Goal: Transaction & Acquisition: Purchase product/service

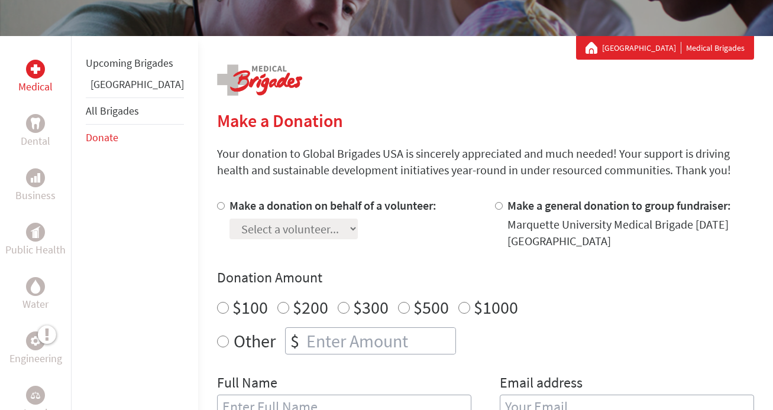
scroll to position [245, 0]
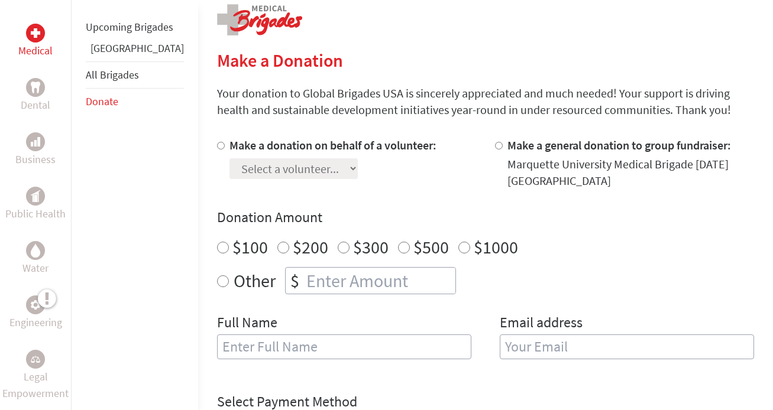
click at [336, 147] on label "Make a donation on behalf of a volunteer:" at bounding box center [332, 145] width 207 height 15
click at [225, 147] on input "Make a donation on behalf of a volunteer:" at bounding box center [221, 146] width 8 height 8
radio input "true"
select select "157F2147-5E61-11EE-850A-42010A8A0021"
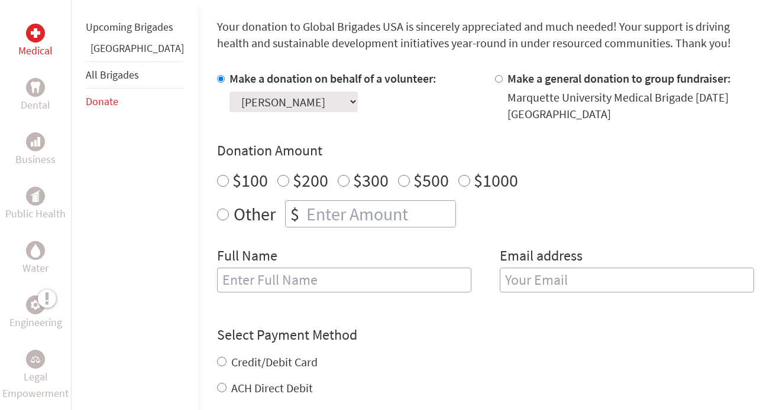
scroll to position [315, 0]
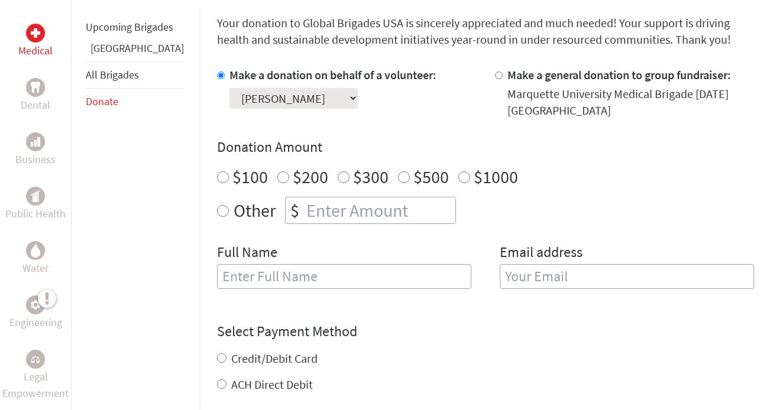
radio input "true"
click at [359, 211] on input "number" at bounding box center [379, 210] width 151 height 26
type input "700"
click at [339, 292] on div "Full Name" at bounding box center [344, 273] width 254 height 60
type input "[PERSON_NAME]"
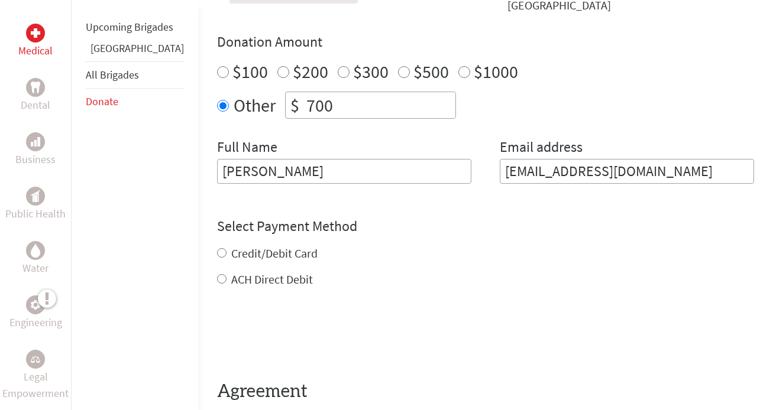
scroll to position [433, 0]
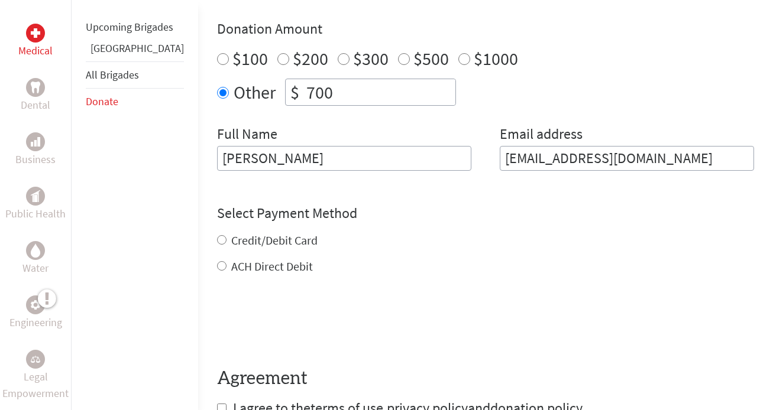
type input "[EMAIL_ADDRESS][DOMAIN_NAME]"
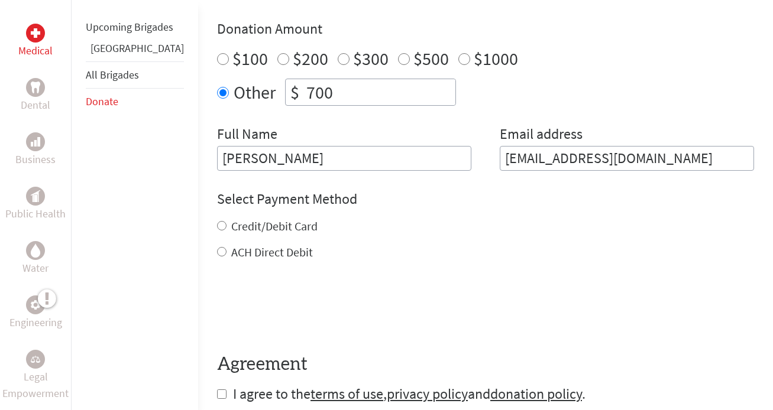
click at [235, 267] on form "Make a donation on behalf of a volunteer: Select a volunteer... [PERSON_NAME] […" at bounding box center [485, 176] width 537 height 455
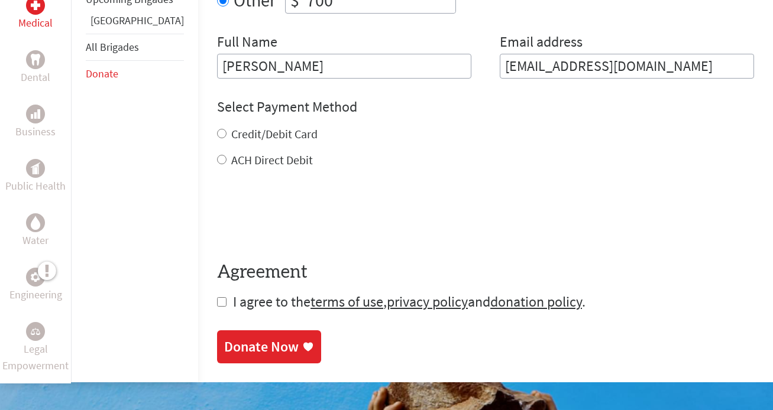
scroll to position [527, 0]
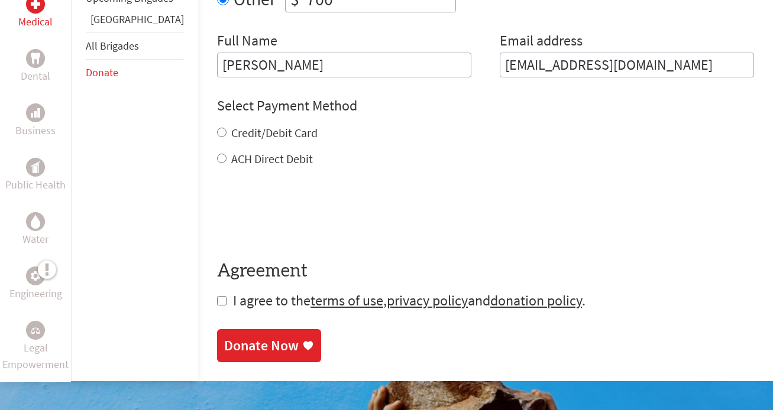
click at [233, 308] on span "I agree to the terms of use , privacy policy and donation policy ." at bounding box center [409, 301] width 352 height 18
click at [217, 306] on input "checkbox" at bounding box center [221, 300] width 9 height 9
checkbox input "true"
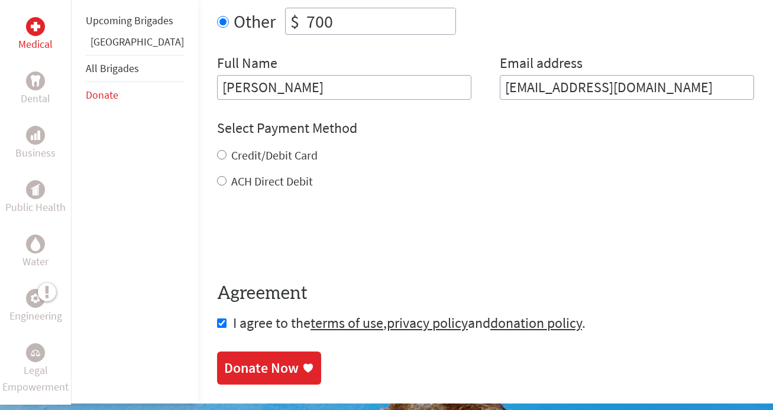
click at [231, 183] on label "ACH Direct Debit" at bounding box center [272, 181] width 82 height 15
click at [226, 183] on input "ACH Direct Debit" at bounding box center [221, 180] width 9 height 9
radio input "true"
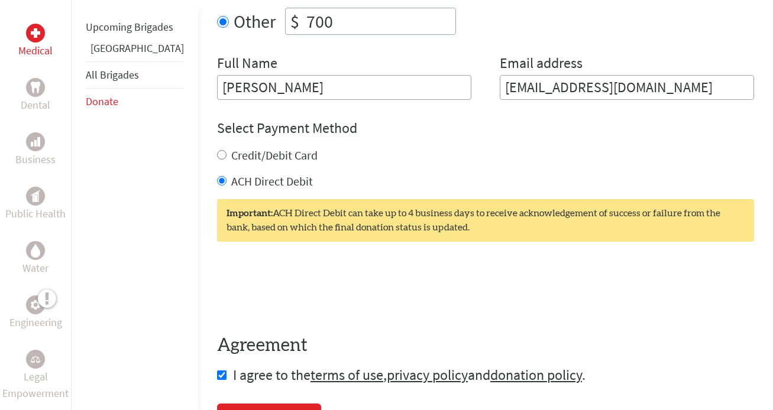
click at [231, 183] on label "ACH Direct Debit" at bounding box center [272, 181] width 82 height 15
click at [226, 183] on input "ACH Direct Debit" at bounding box center [221, 180] width 9 height 9
click at [231, 158] on label "Credit/Debit Card" at bounding box center [274, 155] width 86 height 15
click at [220, 158] on input "Credit/Debit Card" at bounding box center [221, 154] width 9 height 9
radio input "true"
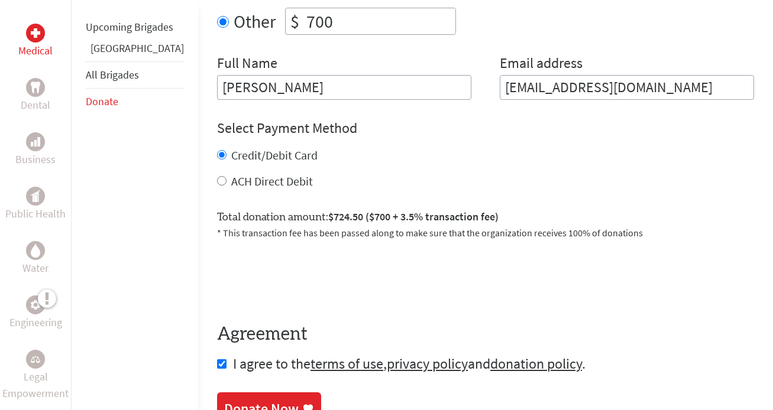
click at [231, 182] on label "ACH Direct Debit" at bounding box center [272, 181] width 82 height 15
click at [218, 182] on input "ACH Direct Debit" at bounding box center [221, 180] width 9 height 9
radio input "true"
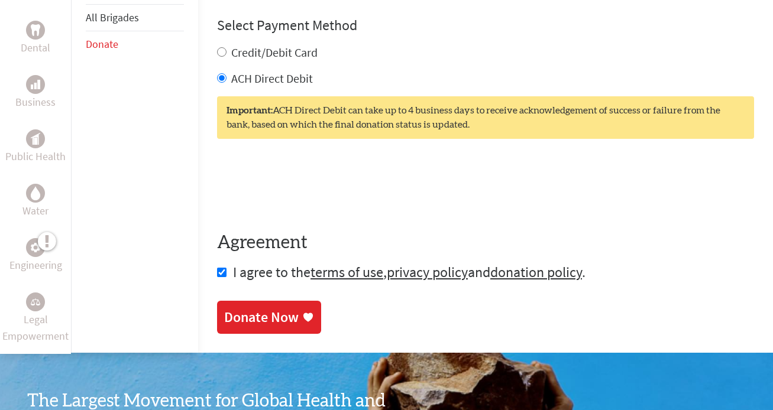
scroll to position [605, 0]
